Goal: Ask a question: Ask a question

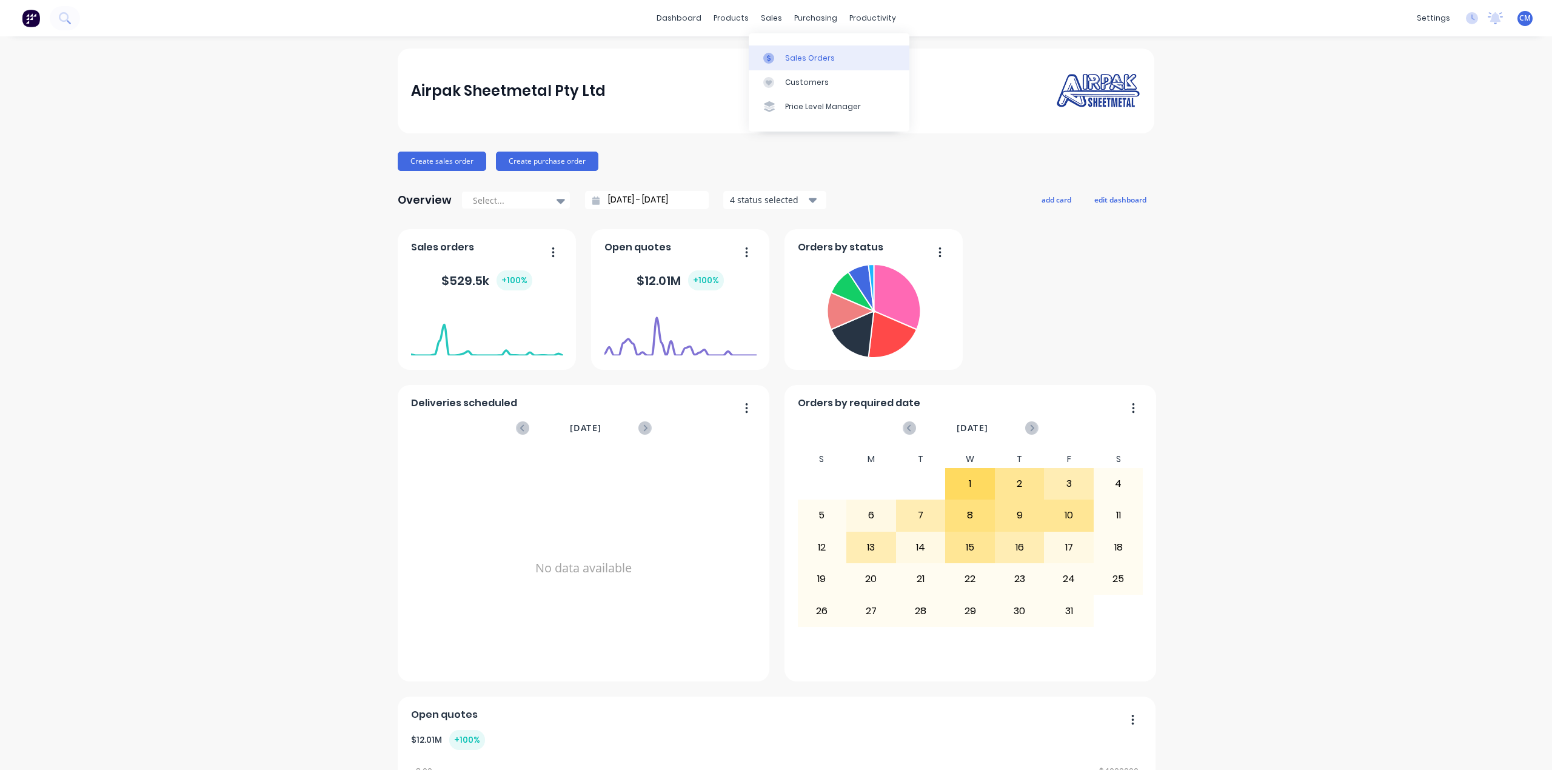
click at [777, 57] on div at bounding box center [772, 58] width 18 height 11
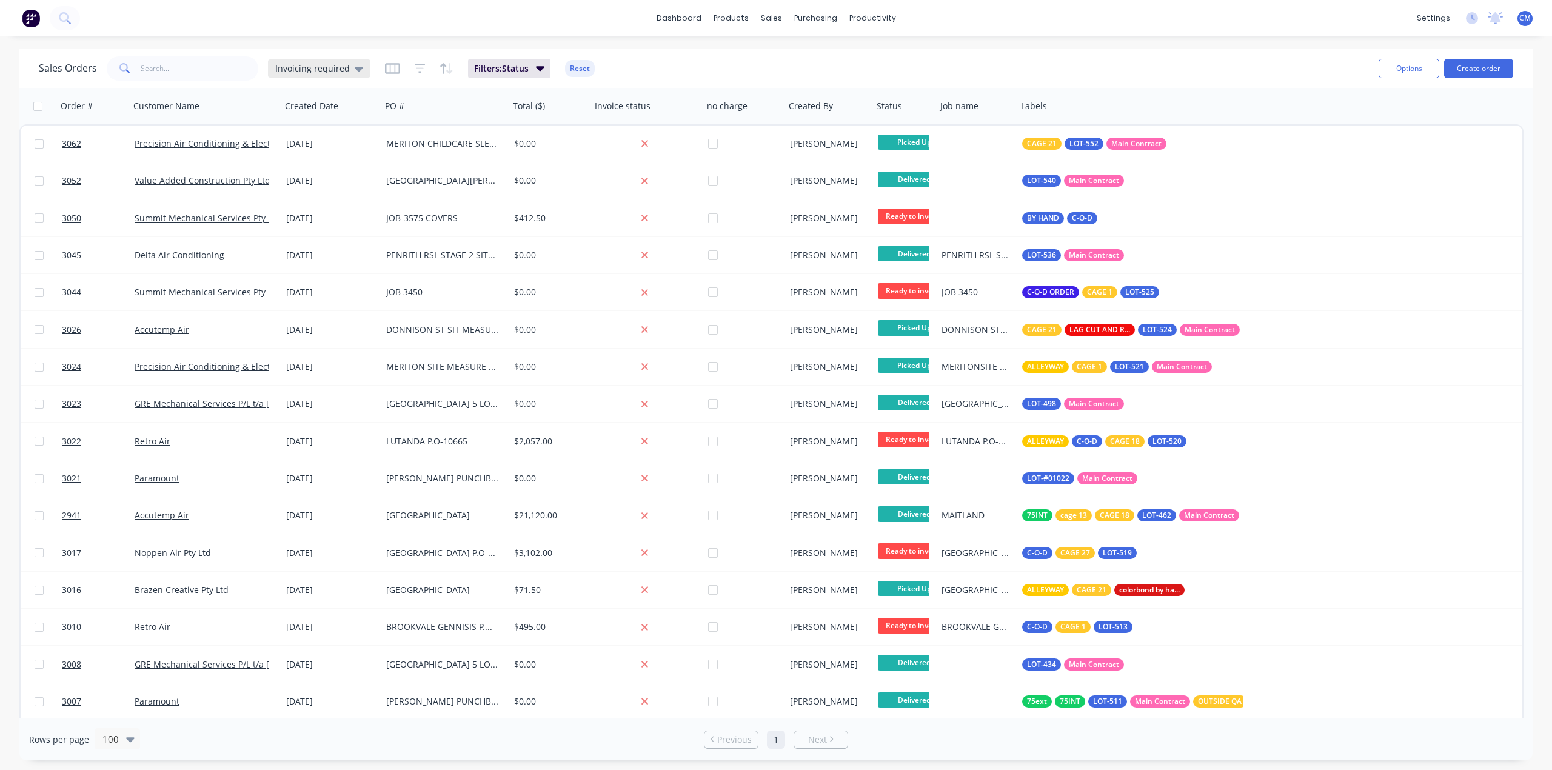
click at [338, 72] on span "Invoicing required" at bounding box center [312, 68] width 75 height 13
click at [293, 173] on button "None" at bounding box center [341, 171] width 138 height 14
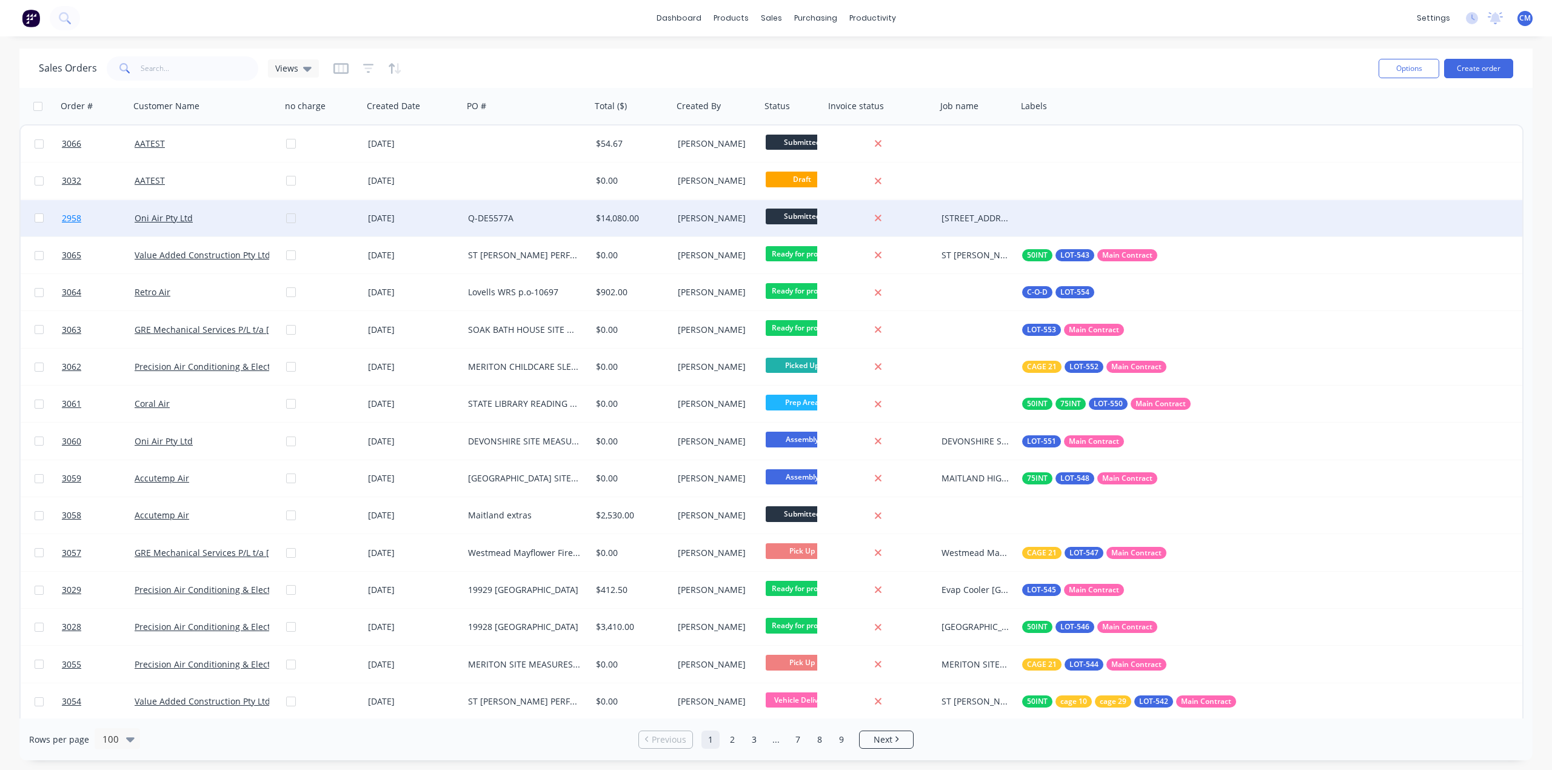
click at [72, 217] on span "2958" at bounding box center [71, 218] width 19 height 12
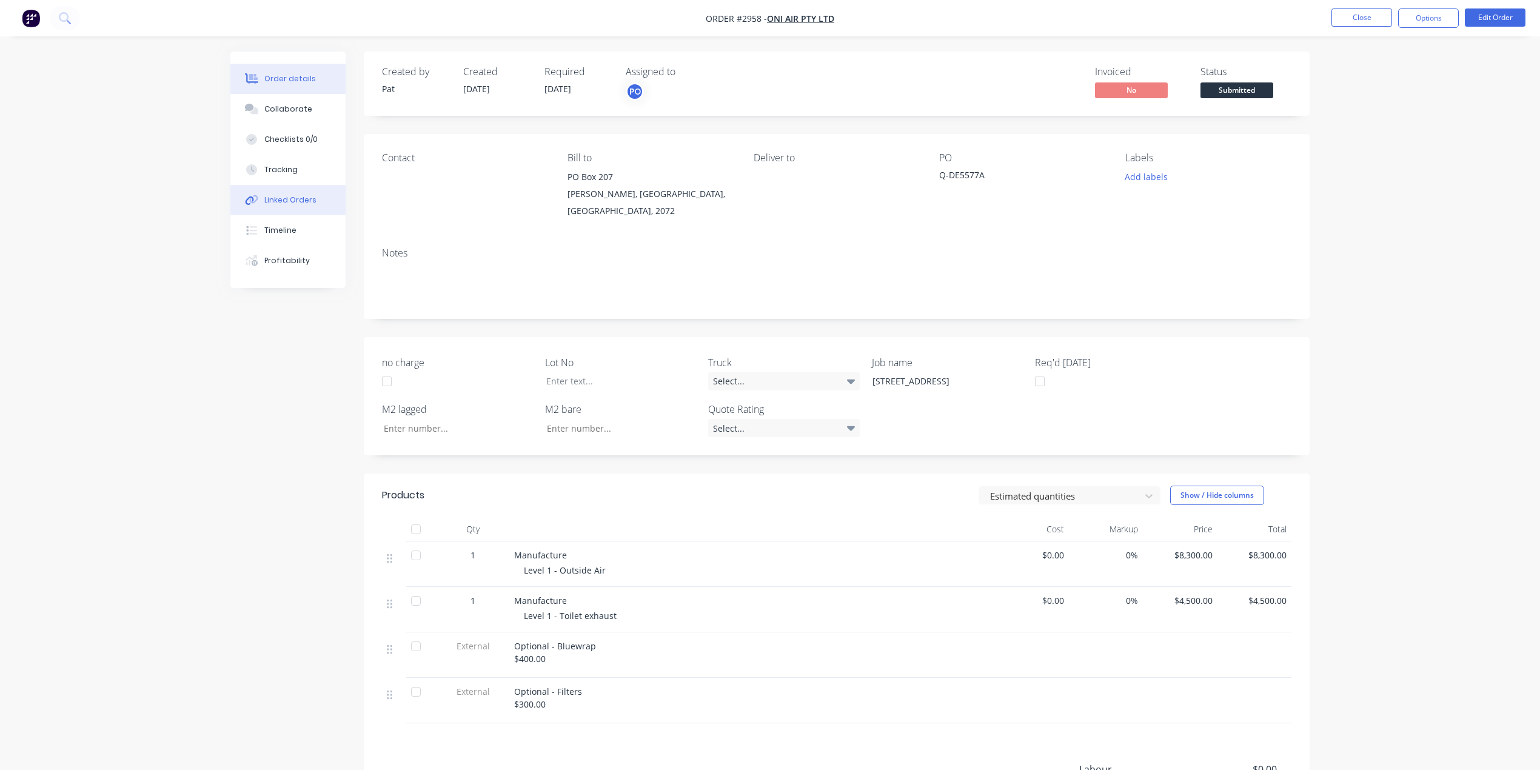
click at [306, 197] on div "Linked Orders" at bounding box center [290, 200] width 52 height 11
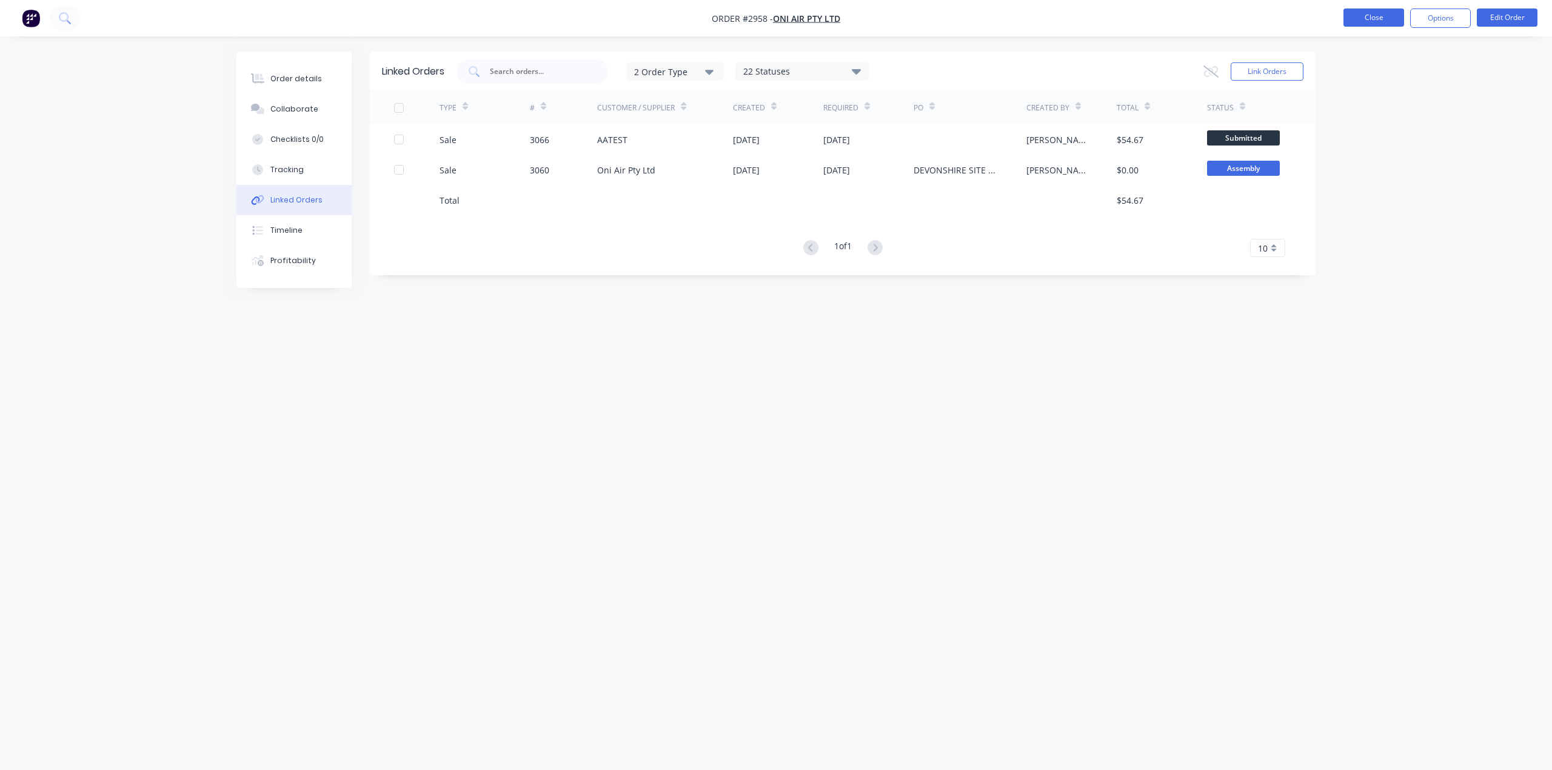
click at [1380, 19] on button "Close" at bounding box center [1373, 17] width 61 height 18
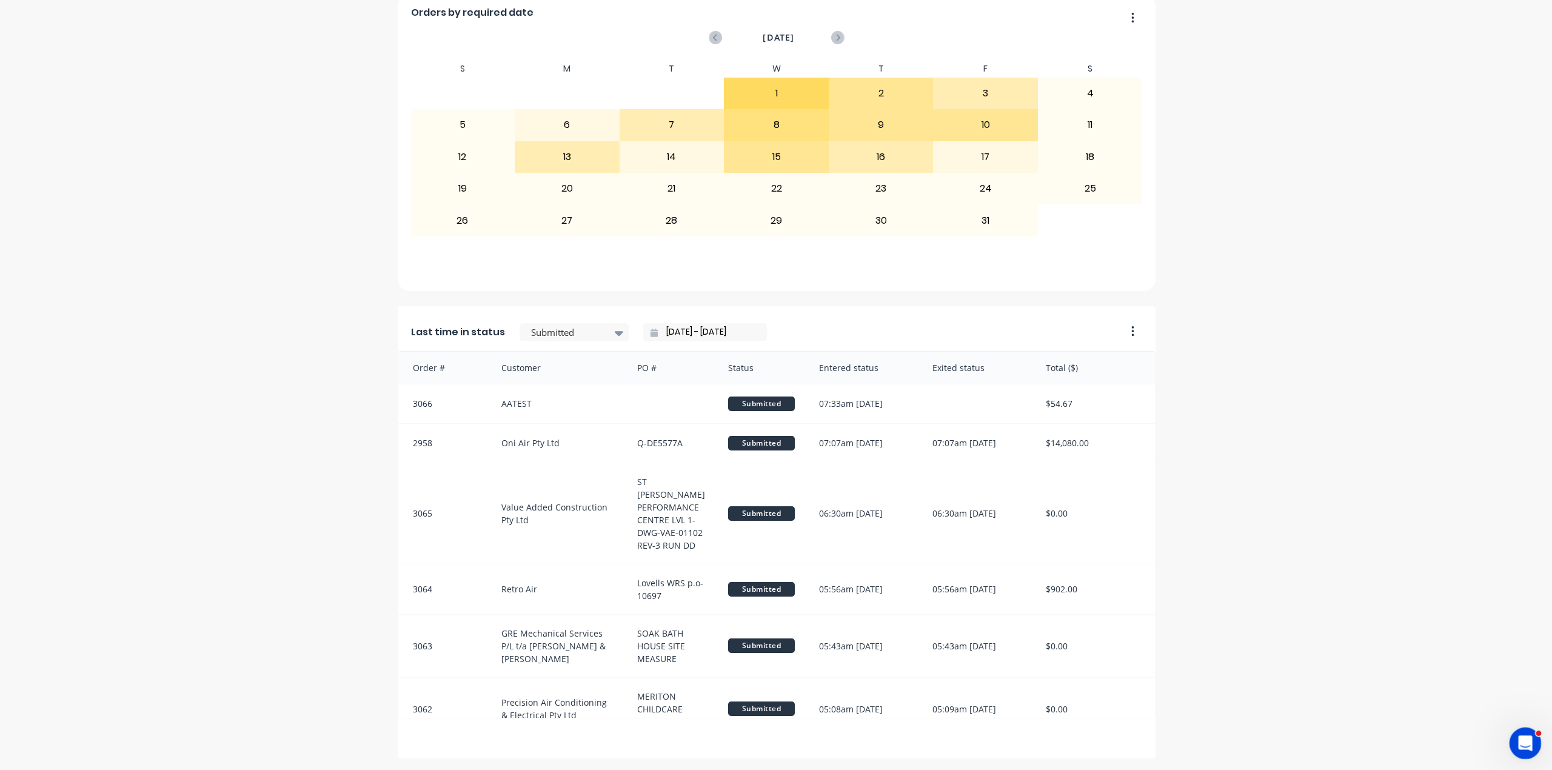
click at [1522, 740] on icon "Open Intercom Messenger" at bounding box center [1523, 742] width 20 height 20
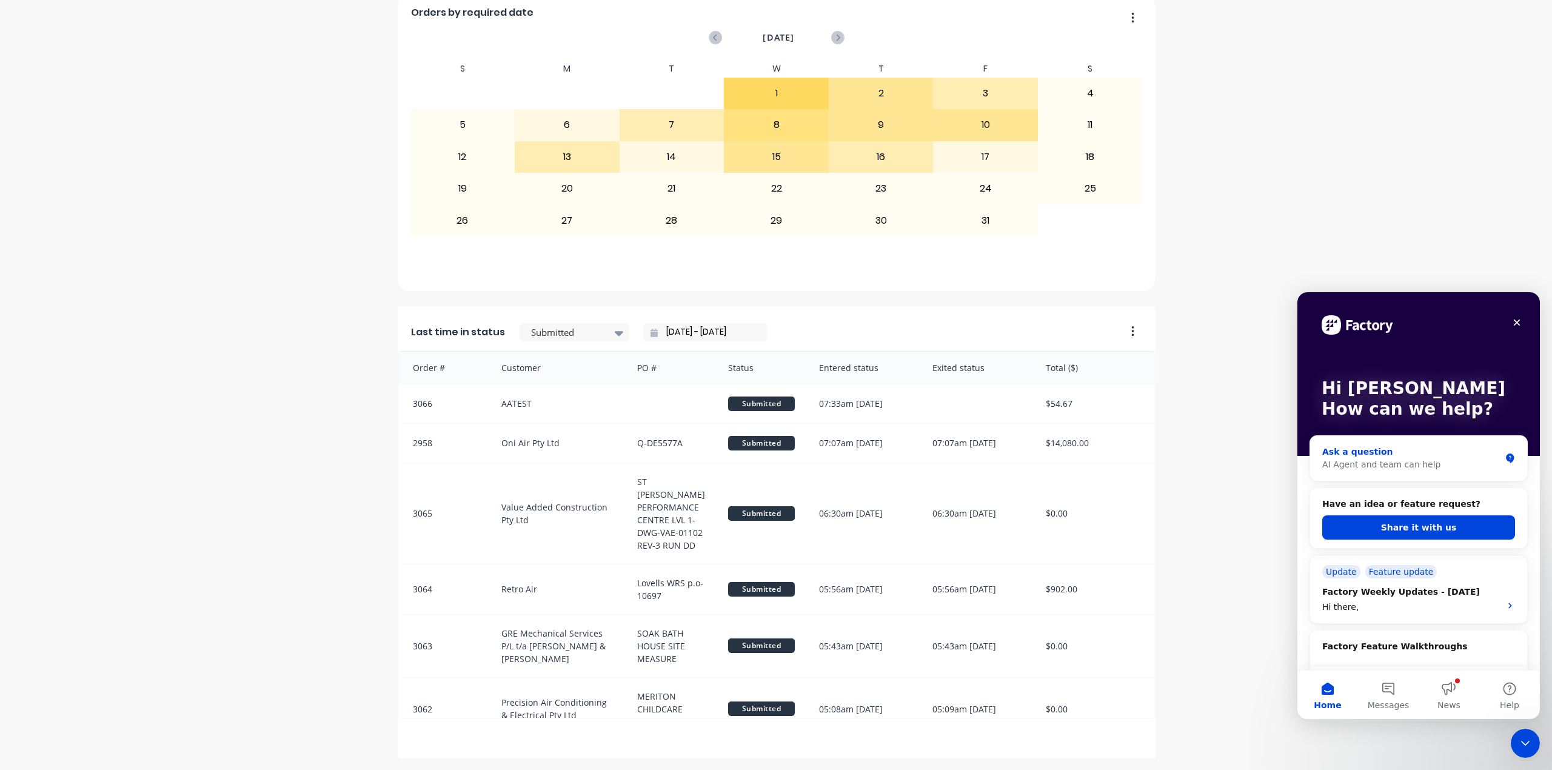
click at [1383, 456] on div "Ask a question" at bounding box center [1411, 451] width 178 height 13
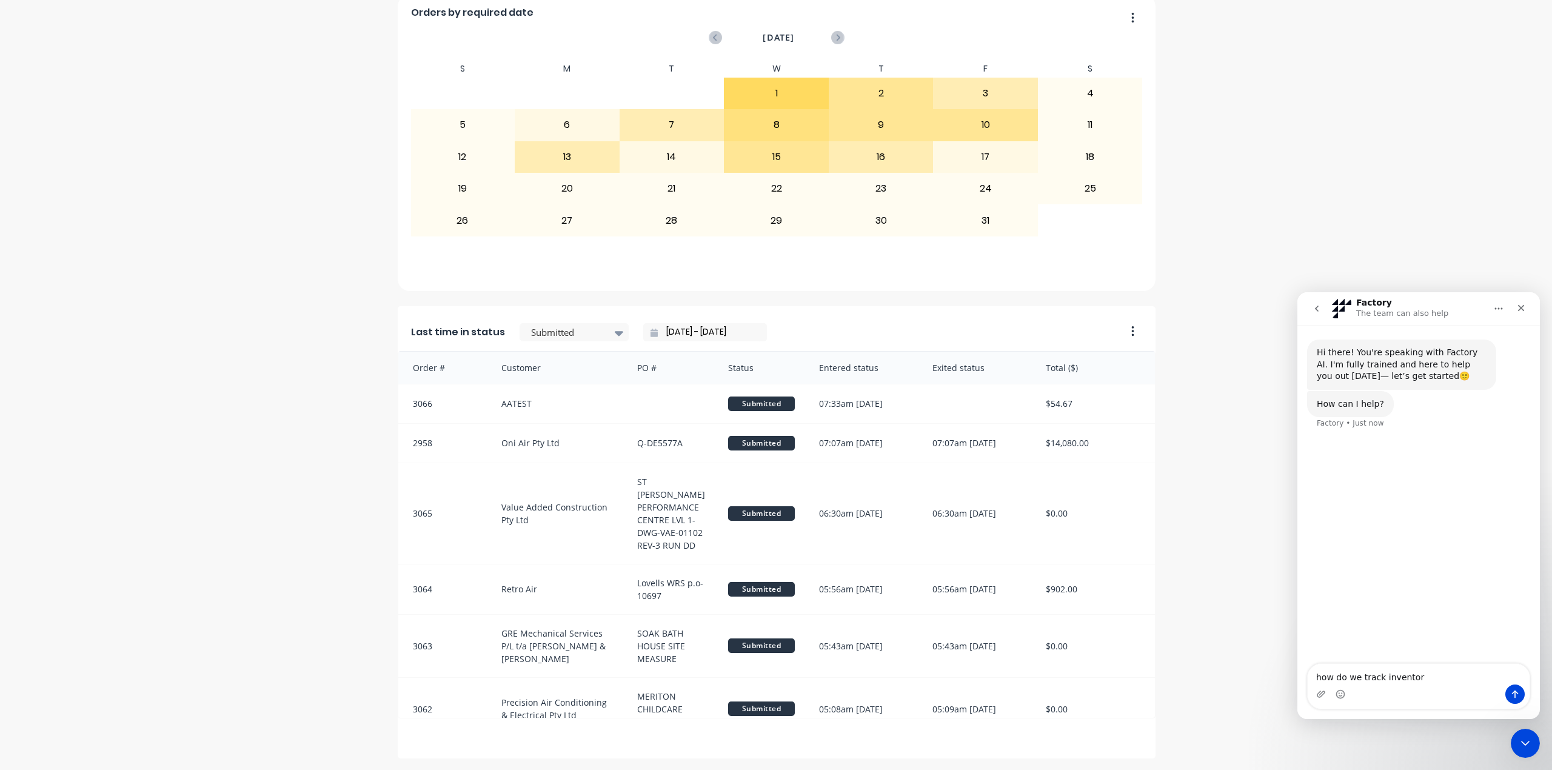
type textarea "how do we track inventory"
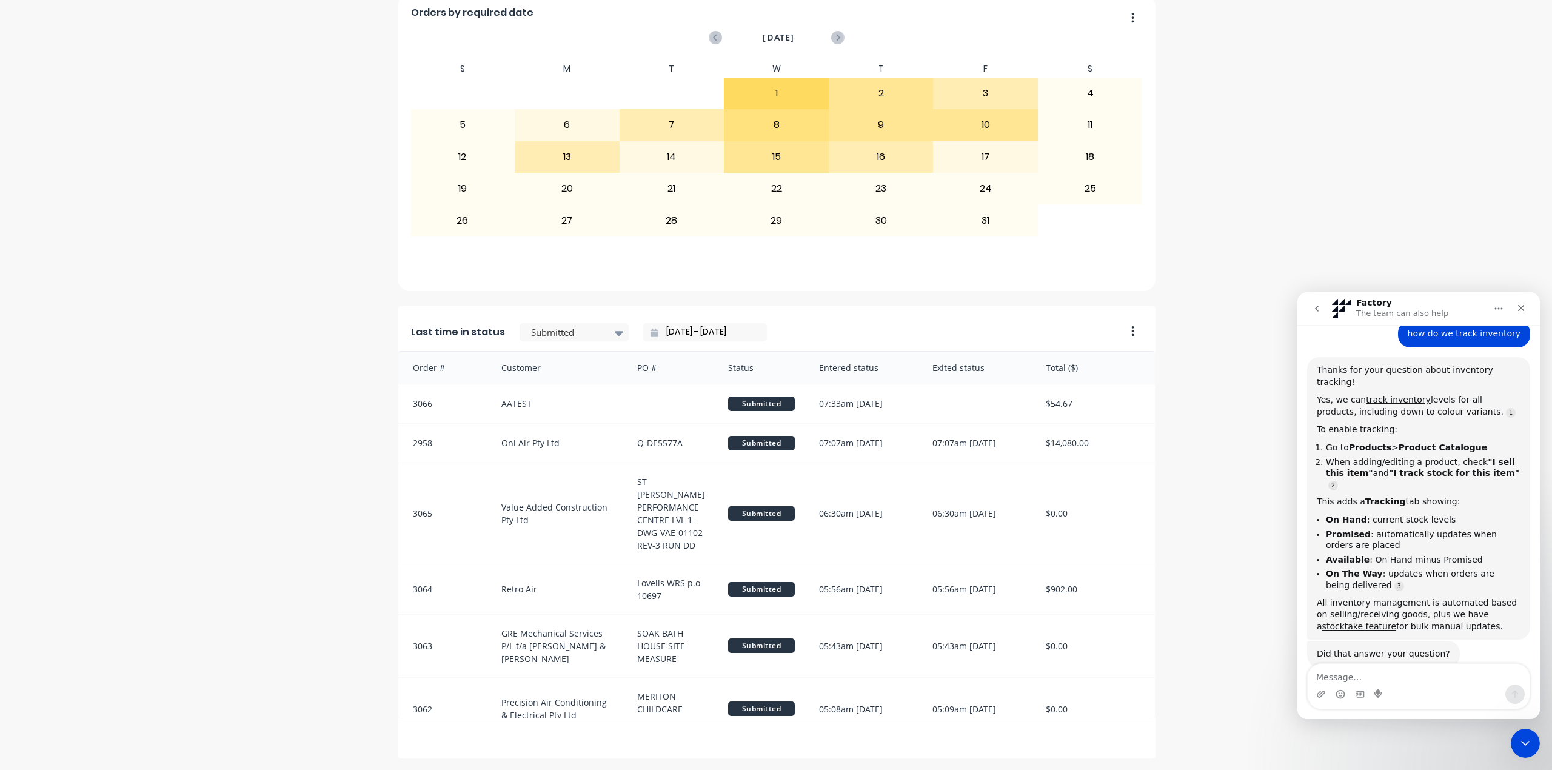
scroll to position [112, 0]
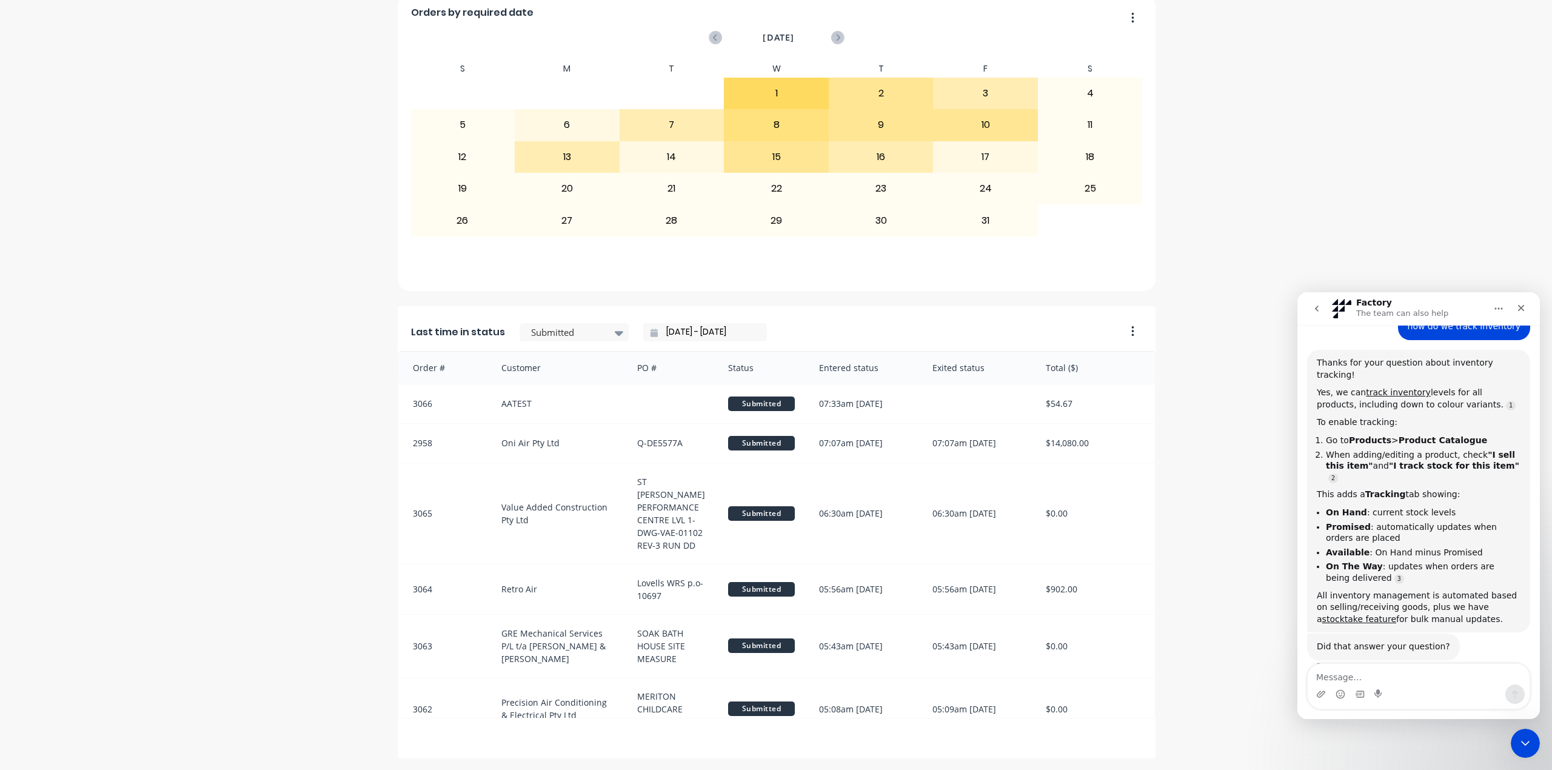
click at [1340, 674] on textarea "Message…" at bounding box center [1418, 674] width 222 height 21
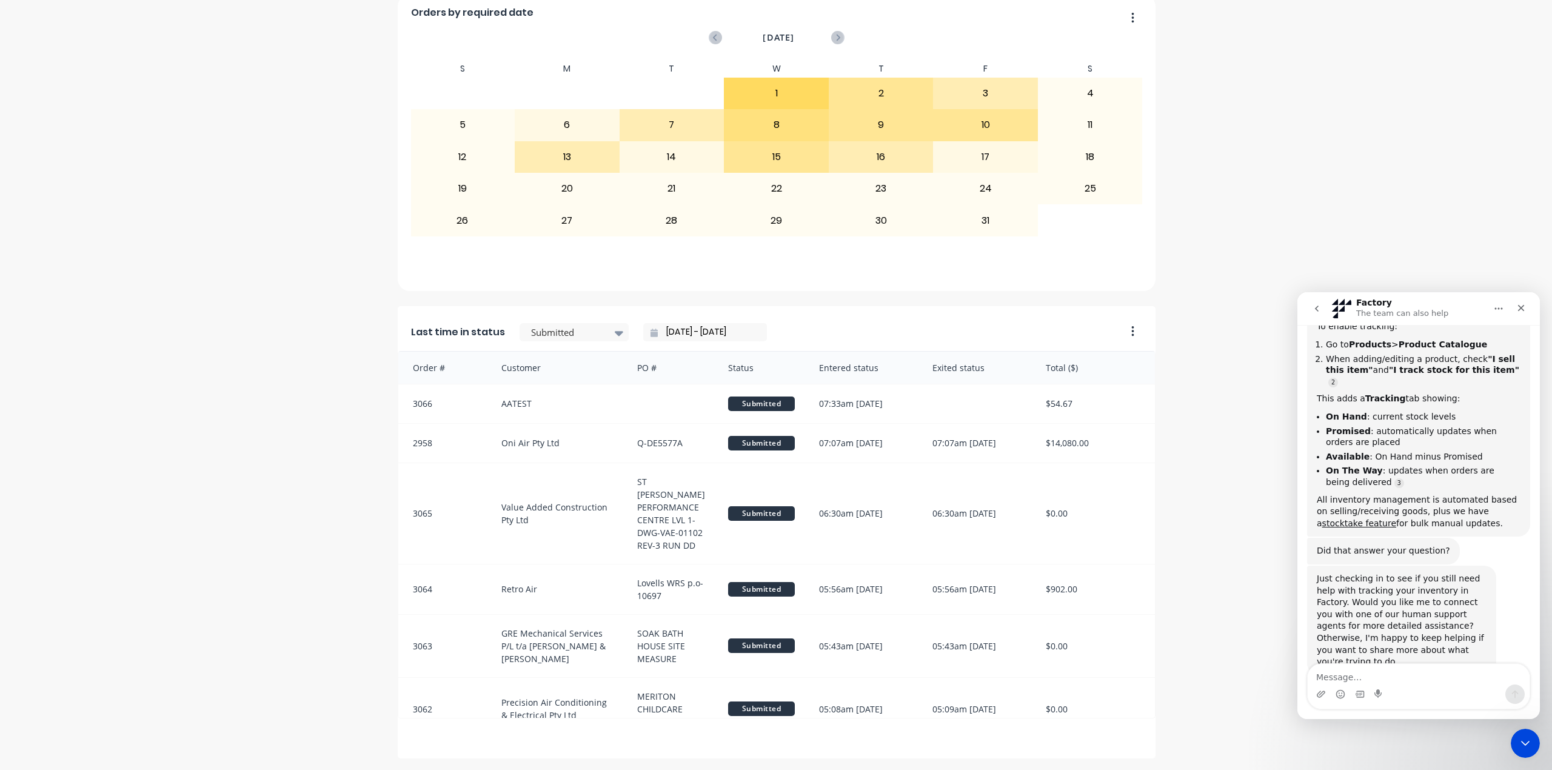
scroll to position [211, 0]
click at [1347, 672] on textarea "Message…" at bounding box center [1418, 674] width 222 height 21
click at [1331, 515] on link "stocktake feature" at bounding box center [1359, 520] width 74 height 10
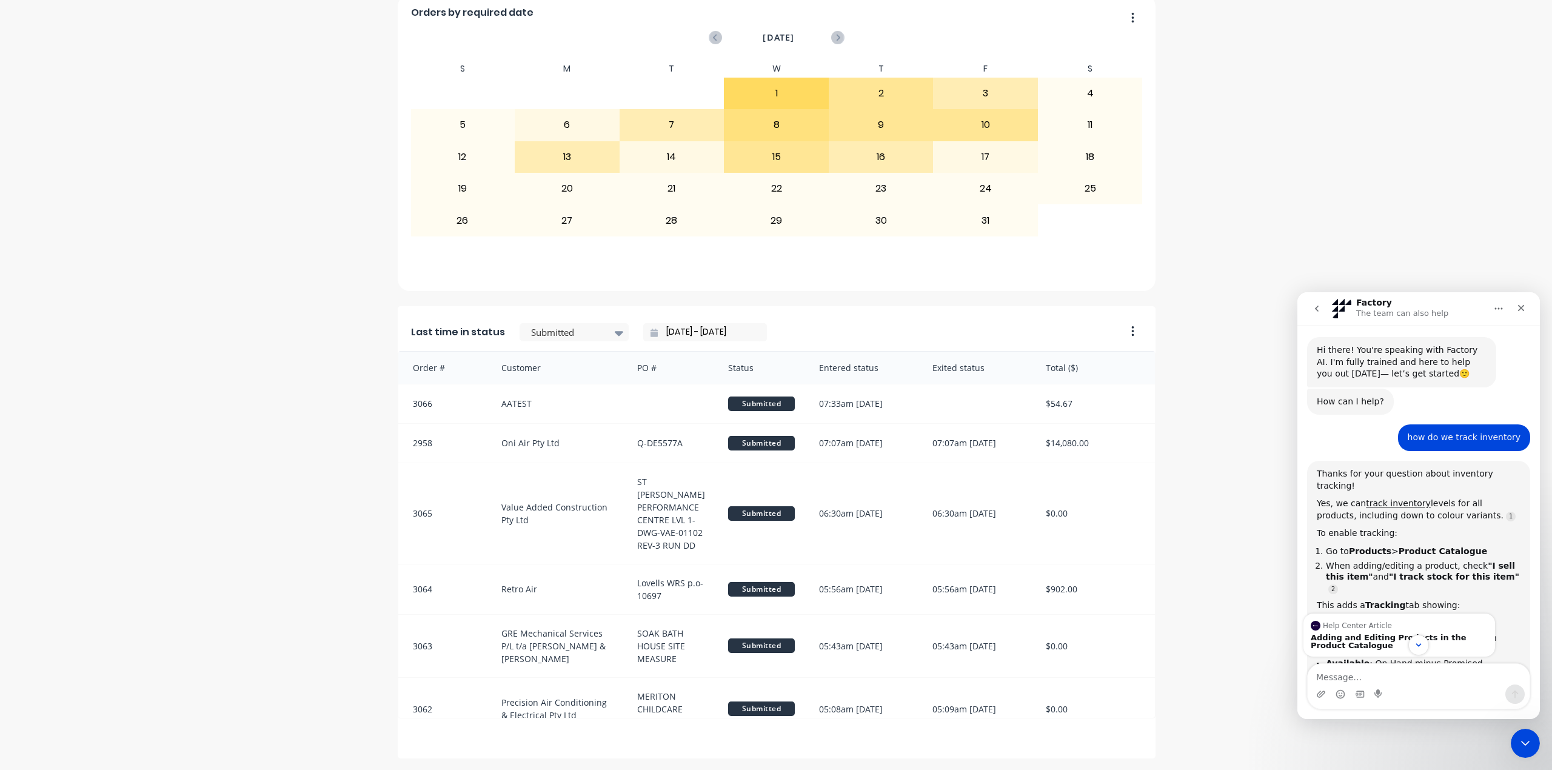
scroll to position [0, 0]
click at [1378, 499] on link "track inventory" at bounding box center [1398, 504] width 65 height 10
